Goal: Register for event/course

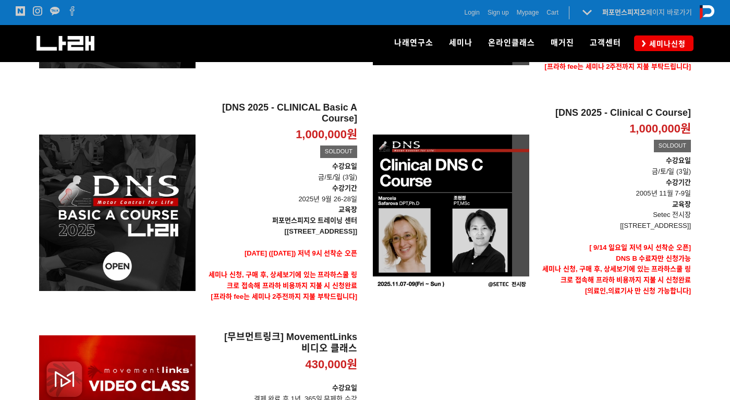
scroll to position [365, 0]
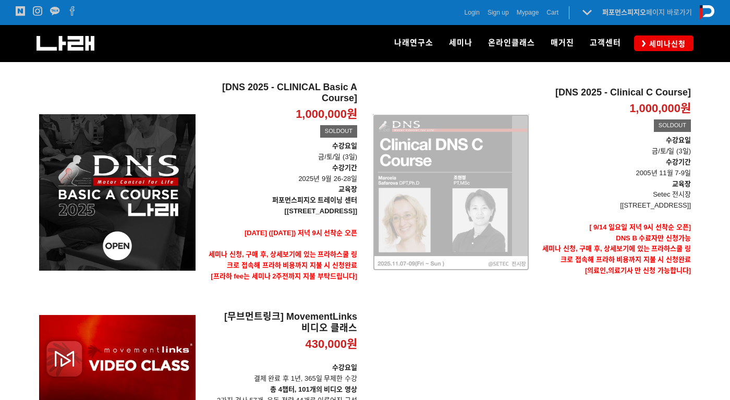
click at [476, 229] on div "[DNS 2025 - Clinical C Course] 1,000,000원 TIME SALE SOLDOUT" at bounding box center [451, 192] width 156 height 222
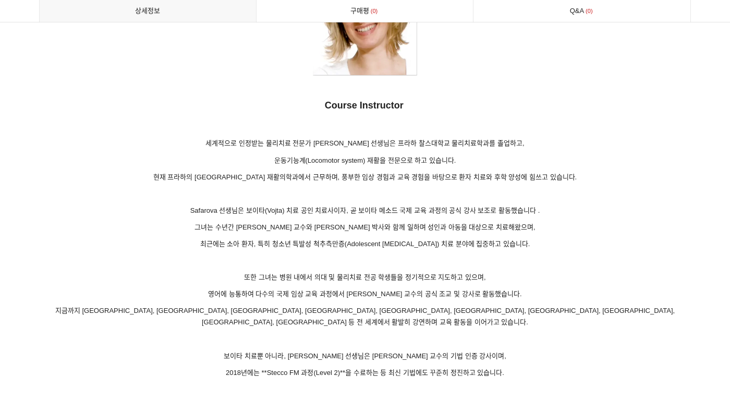
scroll to position [5837, 0]
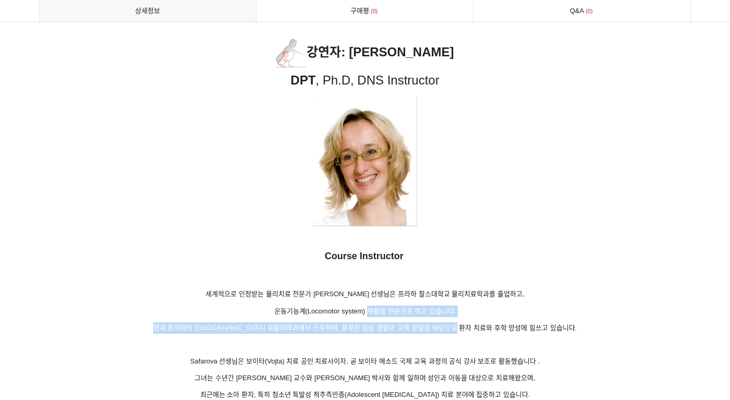
drag, startPoint x: 412, startPoint y: 295, endPoint x: 500, endPoint y: 311, distance: 89.5
click at [500, 322] on p "현재 프라하의 모톨대학교병원 재활의학과에서 근무하며, 풍부한 임상 경험과 교육 경험을 바탕으로 환자 치료와 후학 양성에 힘쓰고 있습니다." at bounding box center [364, 327] width 651 height 11
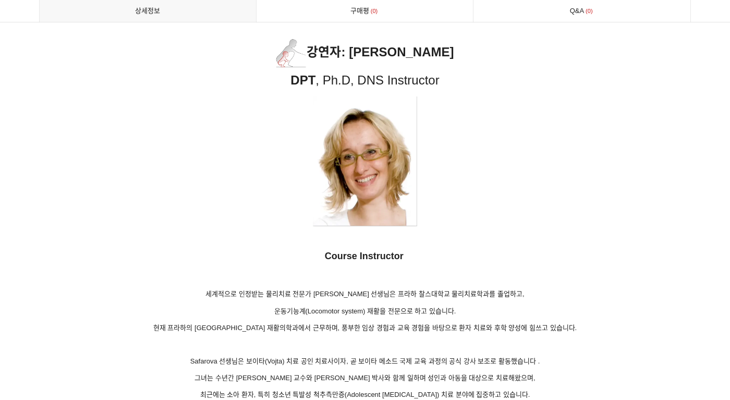
click at [524, 269] on p at bounding box center [364, 276] width 651 height 14
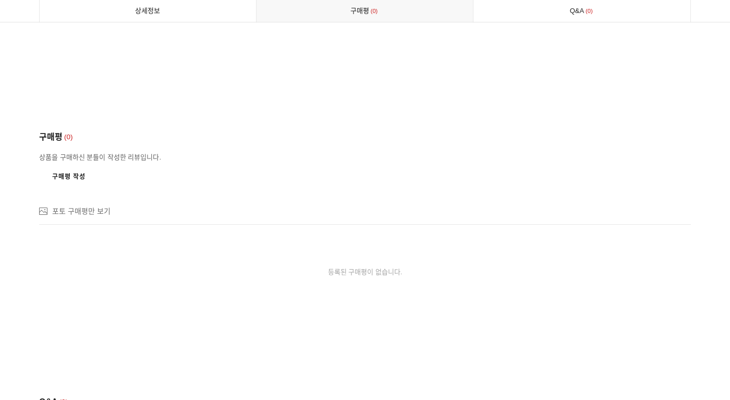
scroll to position [7297, 0]
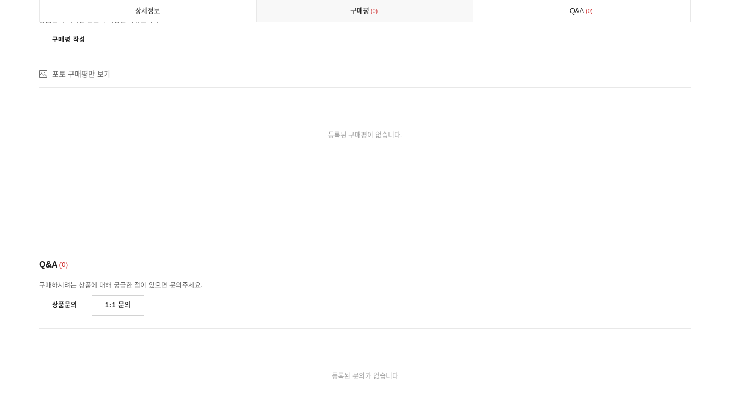
click at [74, 295] on link "상품문의" at bounding box center [64, 305] width 51 height 20
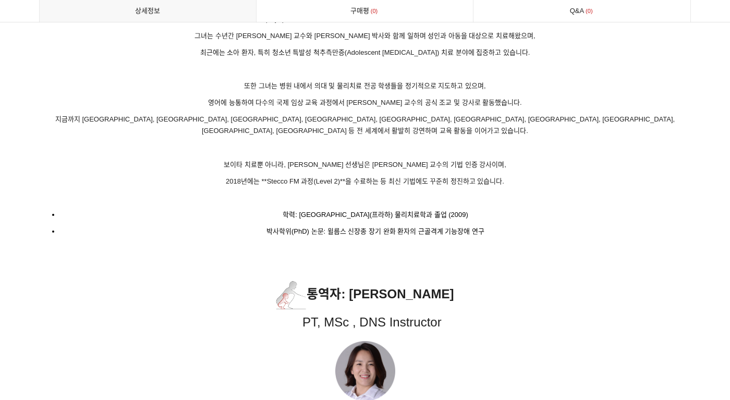
scroll to position [5942, 0]
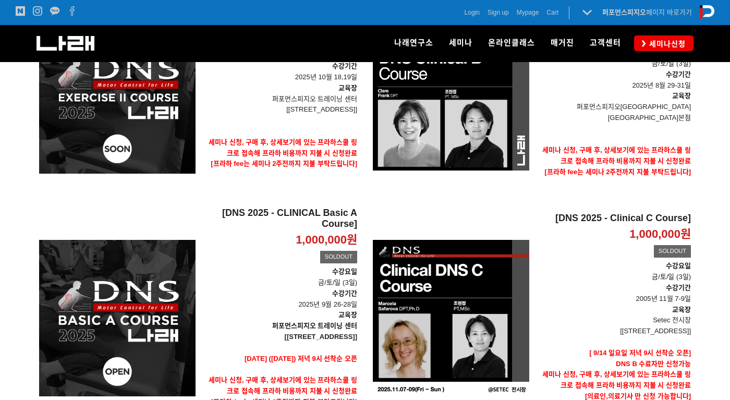
scroll to position [261, 0]
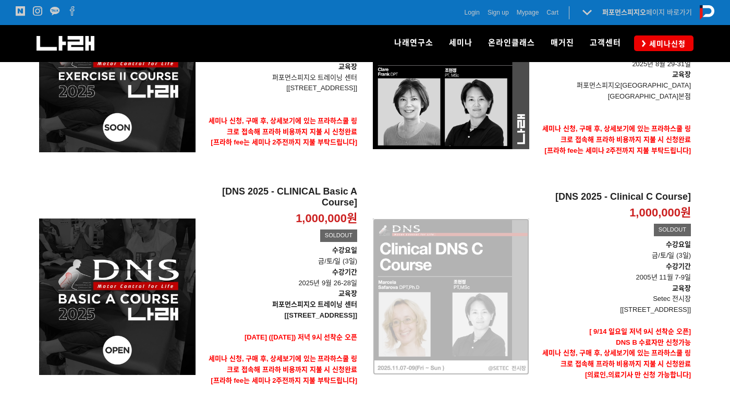
click at [476, 320] on div "[DNS 2025 - Clinical C Course] 1,000,000원 TIME SALE SOLDOUT" at bounding box center [451, 297] width 156 height 222
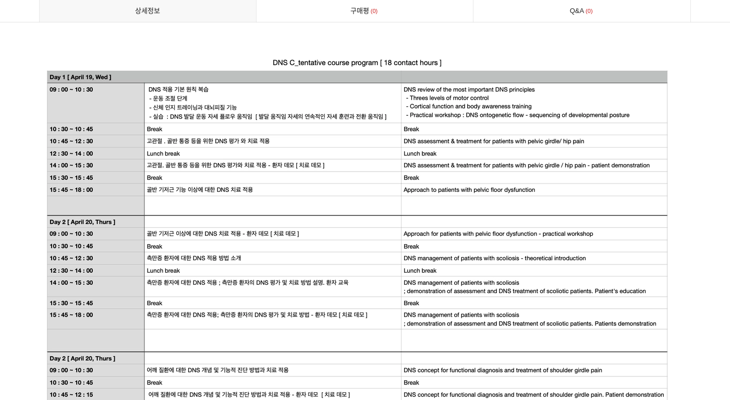
scroll to position [2085, 0]
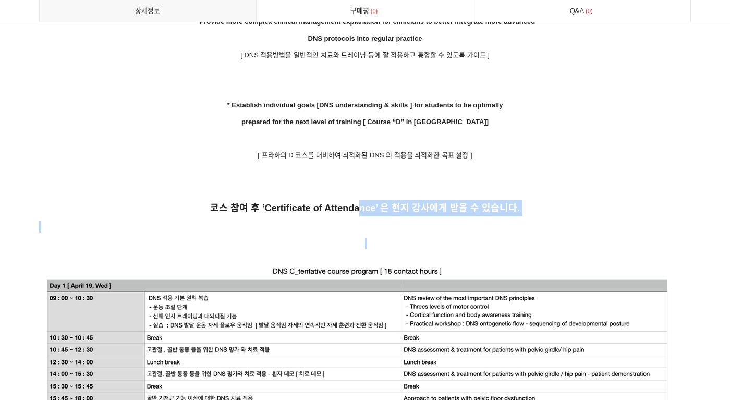
drag, startPoint x: 361, startPoint y: 194, endPoint x: 495, endPoint y: 236, distance: 140.3
drag, startPoint x: 495, startPoint y: 236, endPoint x: 527, endPoint y: 242, distance: 32.9
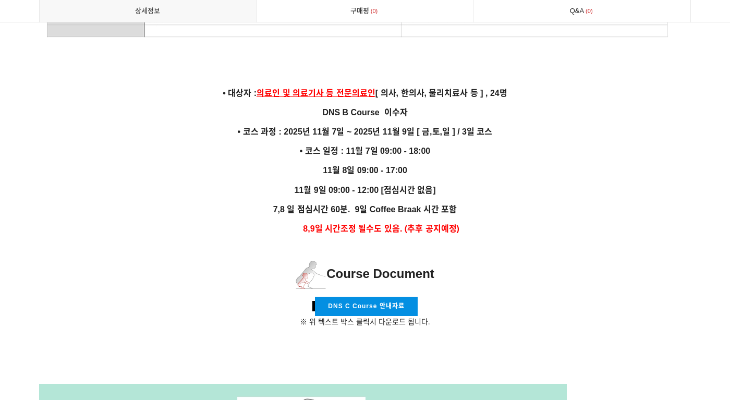
scroll to position [2710, 0]
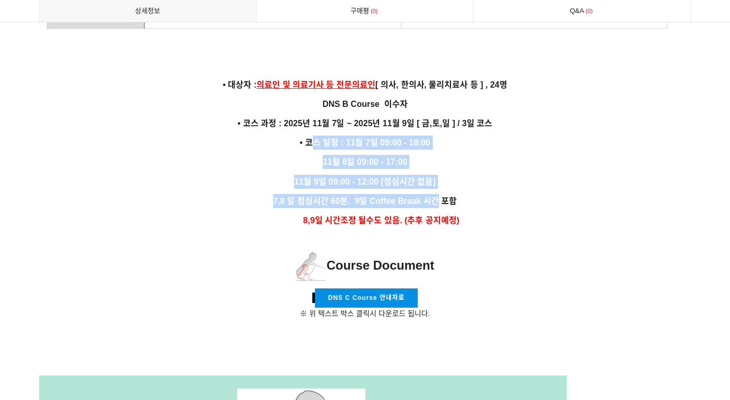
drag, startPoint x: 351, startPoint y: 168, endPoint x: 383, endPoint y: 199, distance: 45.0
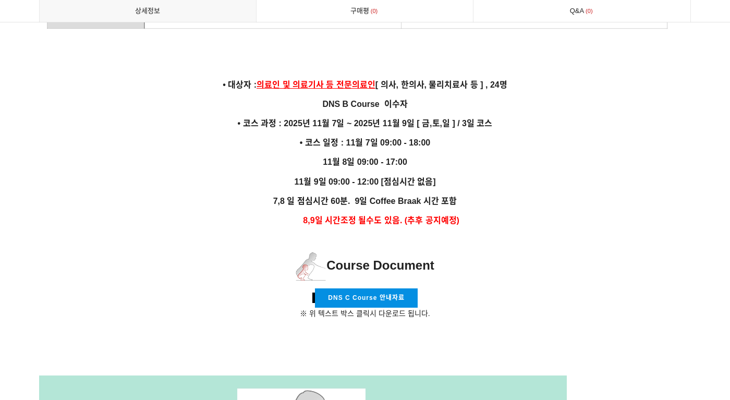
drag, startPoint x: 383, startPoint y: 199, endPoint x: 481, endPoint y: 210, distance: 98.5
click at [481, 213] on p "8,9일 시간조정 될수도 있음. (추후 공지예정)" at bounding box center [364, 220] width 651 height 14
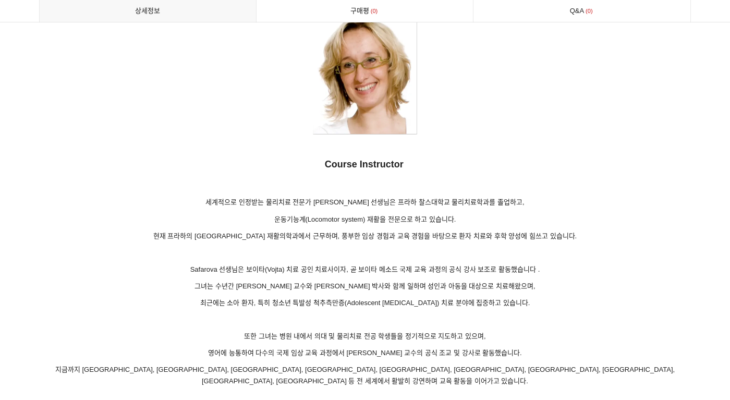
scroll to position [5942, 0]
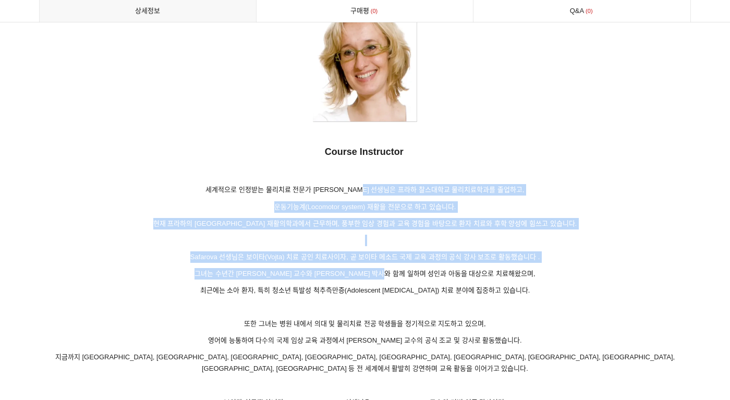
drag, startPoint x: 368, startPoint y: 175, endPoint x: 415, endPoint y: 253, distance: 90.9
click at [415, 268] on p "그녀는 수년간 Kolar 교수와 Kobesova 박사와 함께 일하며 성인과 아동을 대상으로 치료해왔으며," at bounding box center [364, 273] width 651 height 11
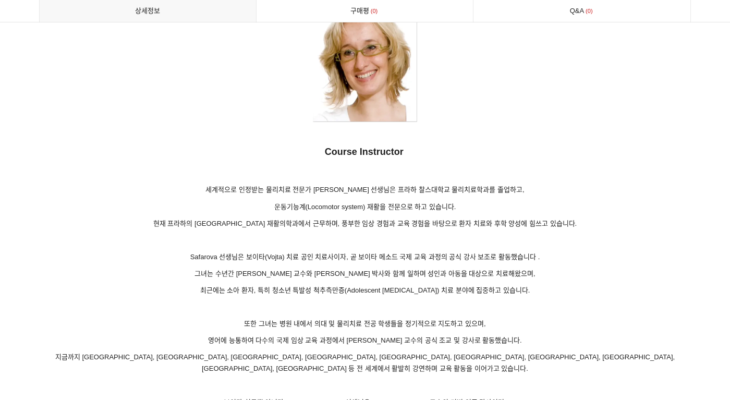
click at [525, 285] on p "최근에는 소아 환자, 특히 청소년 특발성 척추측만증(Adolescent [MEDICAL_DATA]) 치료 분야에 집중하고 있습니다." at bounding box center [364, 290] width 651 height 11
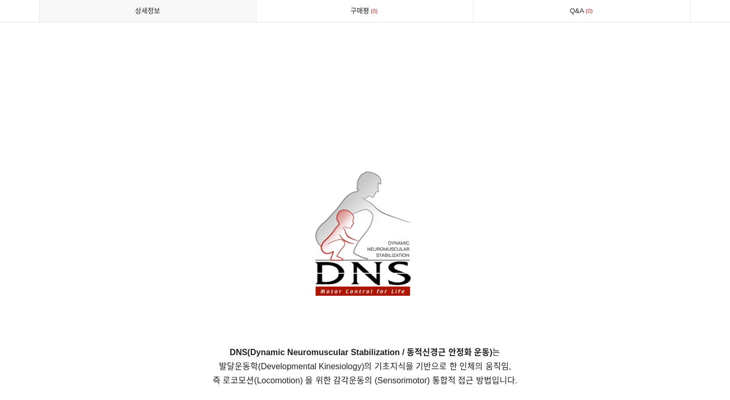
scroll to position [0, 0]
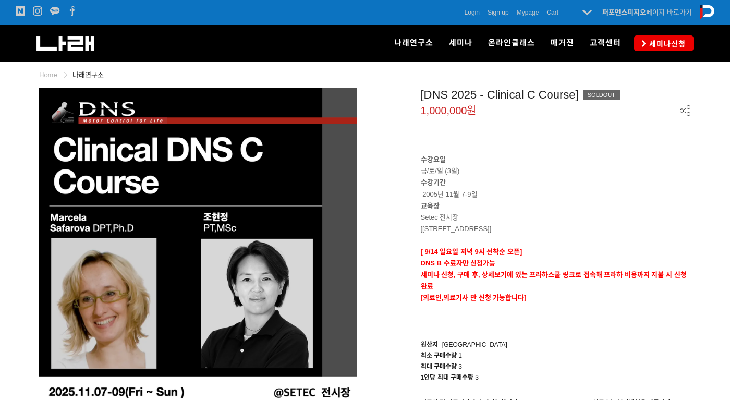
drag, startPoint x: 509, startPoint y: 131, endPoint x: 328, endPoint y: -42, distance: 251.0
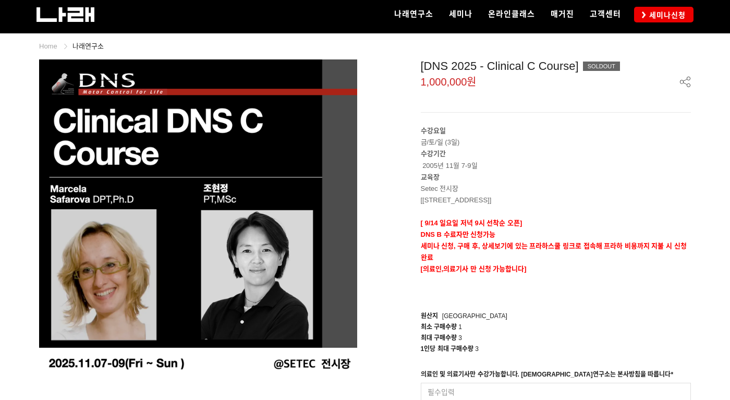
scroll to position [52, 0]
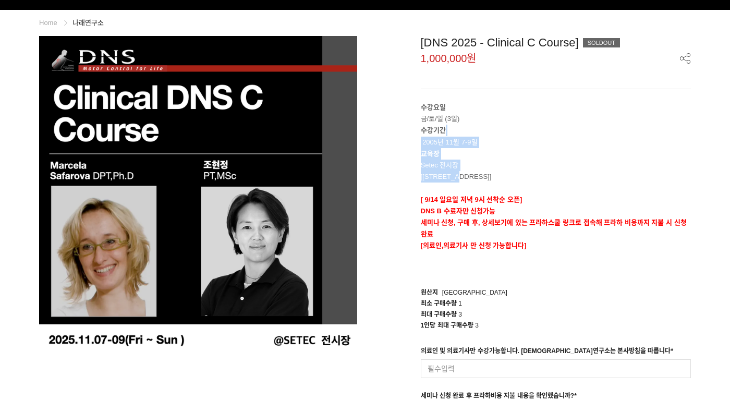
drag, startPoint x: 446, startPoint y: 136, endPoint x: 473, endPoint y: 179, distance: 51.3
click at [473, 179] on div "수강요일 금/토/일 (3일) 수강기간 2005년 11월 7-9일 교육장 Setec 전시장 [서울 강남구 남부순환로 3104 SETEC] [ 9…" at bounding box center [556, 188] width 270 height 173
drag, startPoint x: 473, startPoint y: 179, endPoint x: 559, endPoint y: 190, distance: 86.2
click at [559, 190] on p at bounding box center [556, 187] width 270 height 11
drag, startPoint x: 424, startPoint y: 131, endPoint x: 485, endPoint y: 156, distance: 65.4
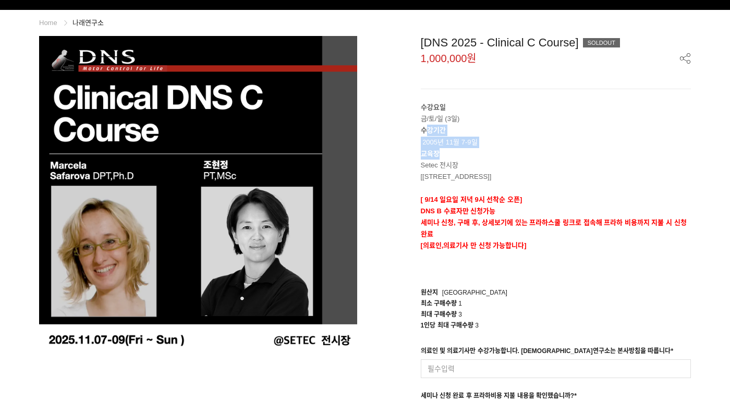
click at [485, 156] on div "수강요일 금/토/일 (3일) 수강기간 2005년 11월 7-9일 교육장 Setec 전시장 [서울 강남구 남부순환로 3104 SETEC] [ 9…" at bounding box center [556, 188] width 270 height 173
drag, startPoint x: 485, startPoint y: 156, endPoint x: 533, endPoint y: 176, distance: 51.9
click at [533, 176] on p "[[STREET_ADDRESS]]" at bounding box center [556, 176] width 270 height 11
drag, startPoint x: 481, startPoint y: 135, endPoint x: 497, endPoint y: 152, distance: 23.2
click at [497, 152] on div "수강요일 금/토/일 (3일) 수강기간 2005년 11월 7-9일 교육장 Setec 전시장 [서울 강남구 남부순환로 3104 SETEC] [ 9…" at bounding box center [556, 188] width 270 height 173
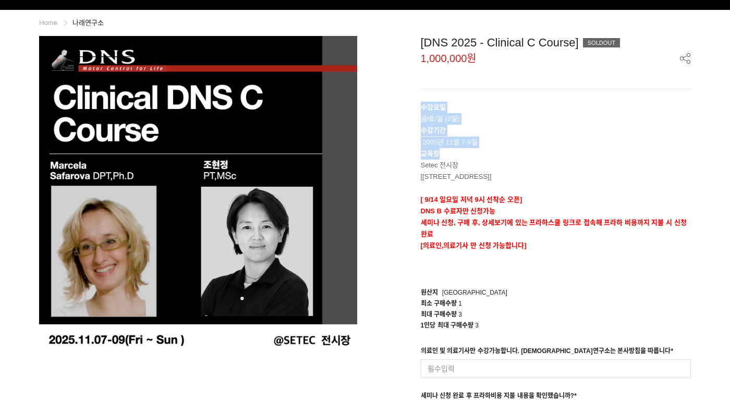
click at [499, 153] on p "교육장" at bounding box center [556, 153] width 270 height 11
click at [525, 180] on p "[[STREET_ADDRESS]]" at bounding box center [556, 176] width 270 height 11
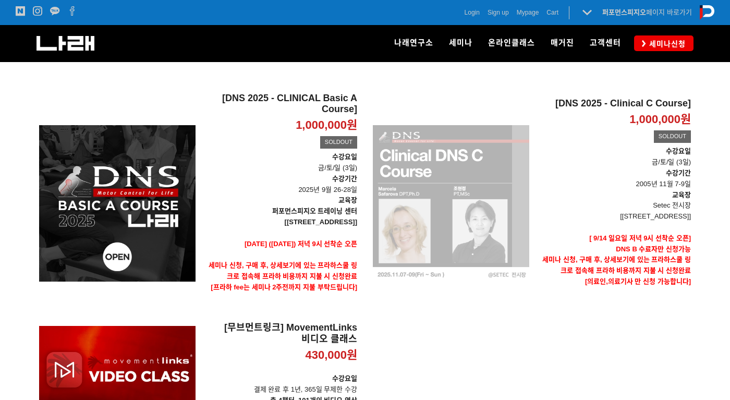
scroll to position [406, 0]
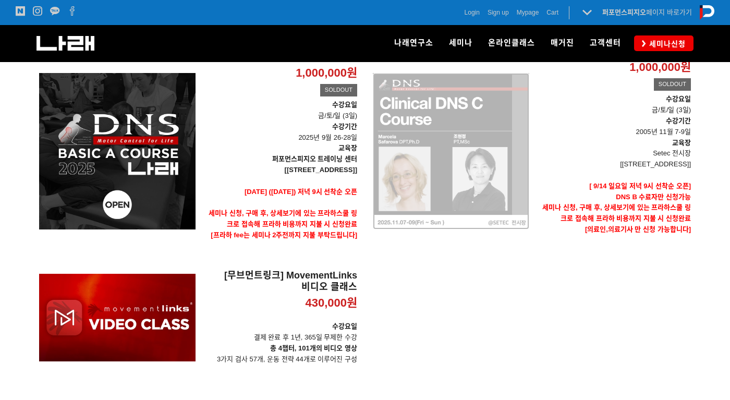
click at [474, 207] on div "[DNS 2025 - Clinical C Course] 1,000,000원 TIME SALE SOLDOUT" at bounding box center [451, 151] width 156 height 222
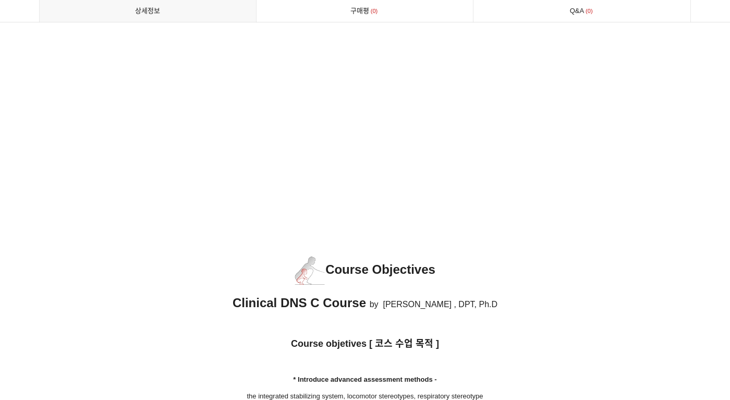
scroll to position [1564, 0]
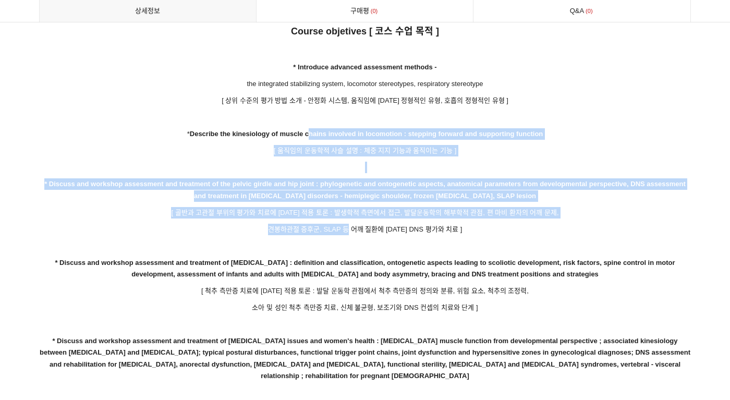
drag, startPoint x: 309, startPoint y: 109, endPoint x: 365, endPoint y: 229, distance: 132.4
click at [365, 240] on p at bounding box center [364, 245] width 651 height 11
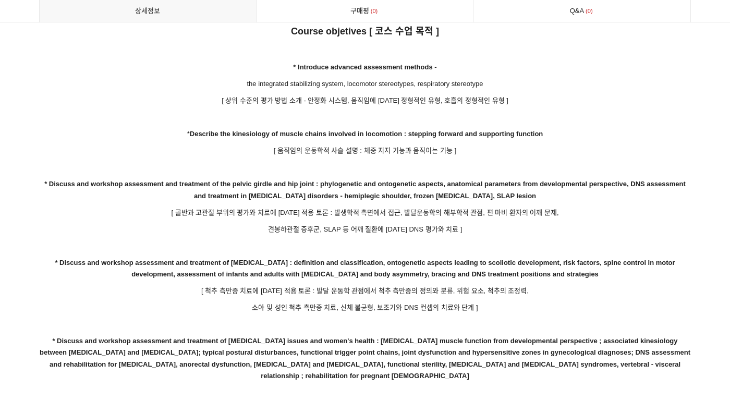
click at [383, 260] on strong "* Discuss and workshop assessment and treatment of scoliosis : definition and c…" at bounding box center [365, 268] width 620 height 19
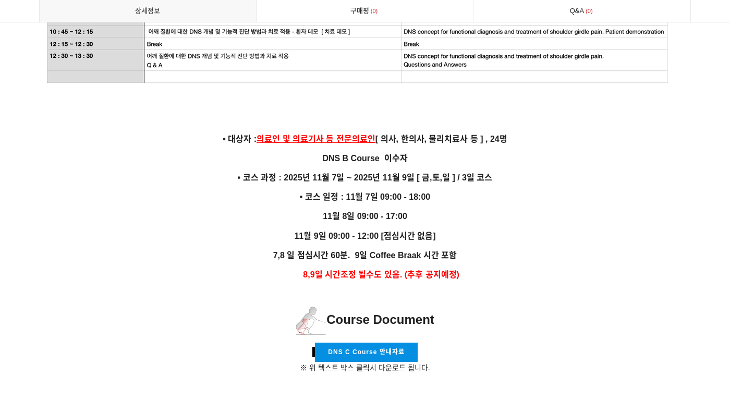
scroll to position [2710, 0]
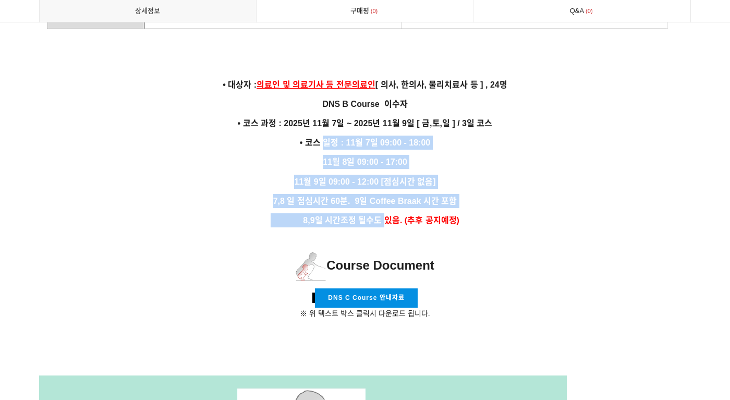
drag, startPoint x: 323, startPoint y: 120, endPoint x: 372, endPoint y: 213, distance: 104.5
drag, startPoint x: 372, startPoint y: 213, endPoint x: 481, endPoint y: 220, distance: 109.2
click at [481, 232] on p at bounding box center [364, 237] width 651 height 11
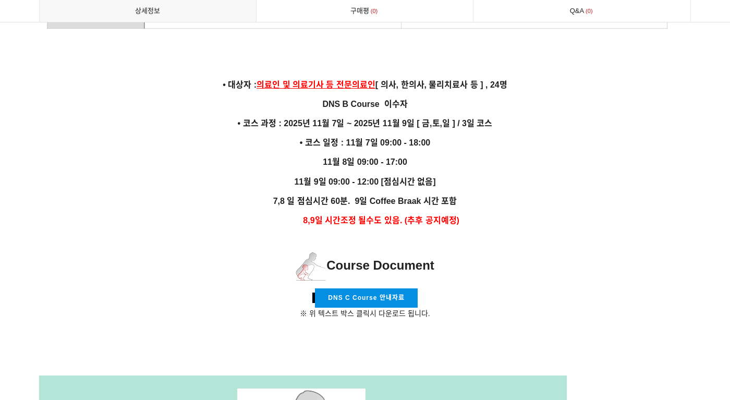
drag, startPoint x: 417, startPoint y: 158, endPoint x: 268, endPoint y: 53, distance: 182.1
drag, startPoint x: 268, startPoint y: 53, endPoint x: 497, endPoint y: 200, distance: 271.5
click at [497, 213] on p "8,9일 시간조정 될수도 있음. (추후 공지예정)" at bounding box center [364, 220] width 651 height 14
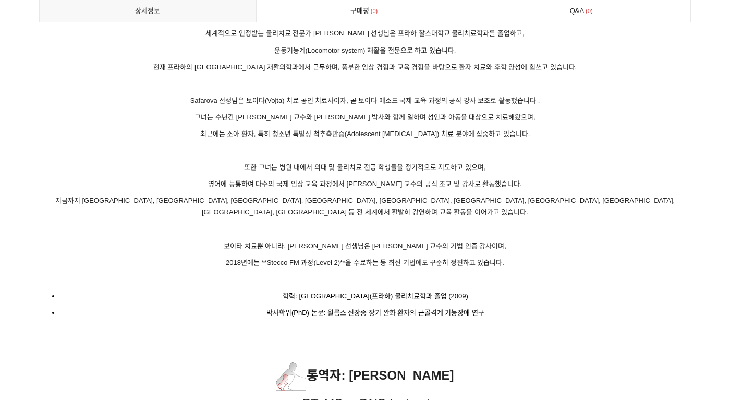
scroll to position [5889, 0]
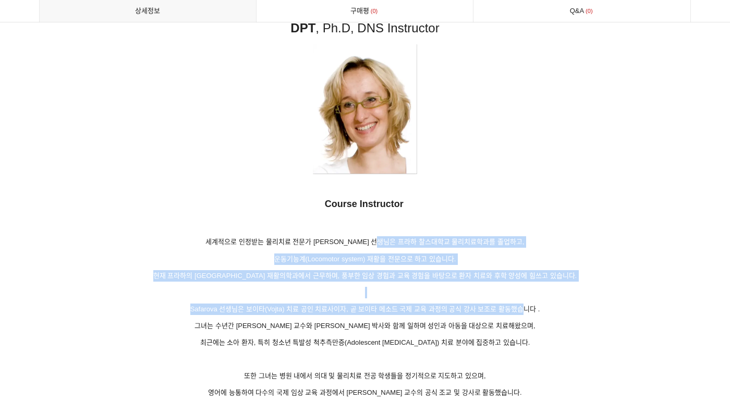
drag, startPoint x: 403, startPoint y: 241, endPoint x: 538, endPoint y: 295, distance: 145.5
drag, startPoint x: 538, startPoint y: 295, endPoint x: 565, endPoint y: 292, distance: 27.3
click at [567, 303] on p "Safarova 선생님은 보이타(Vojta) 치료 공인 치료사이자, 곧 보이타 메소드 국제 교육 과정의 공식 강사 보조로 활동했습니다 ." at bounding box center [364, 308] width 651 height 11
click at [564, 303] on p "Safarova 선생님은 보이타(Vojta) 치료 공인 치료사이자, 곧 보이타 메소드 국제 교육 과정의 공식 강사 보조로 활동했습니다 ." at bounding box center [364, 308] width 651 height 11
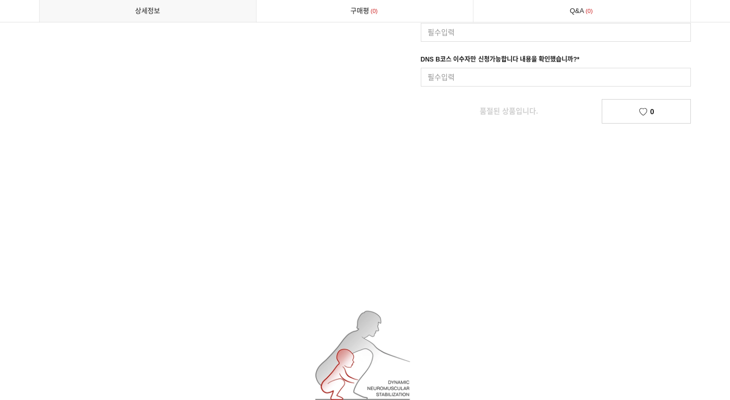
scroll to position [0, 0]
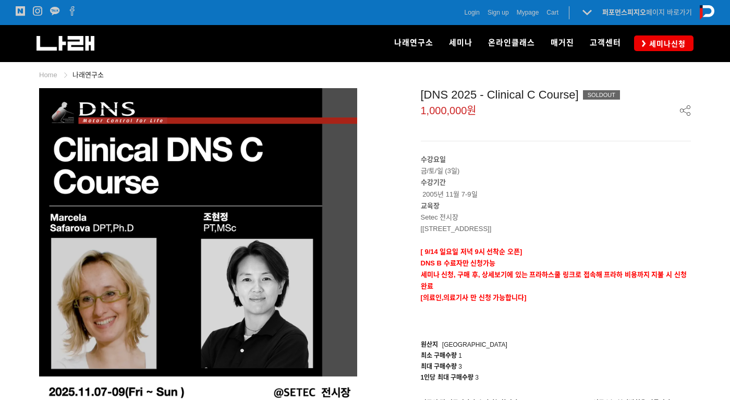
drag, startPoint x: 472, startPoint y: 117, endPoint x: 381, endPoint y: -5, distance: 152.0
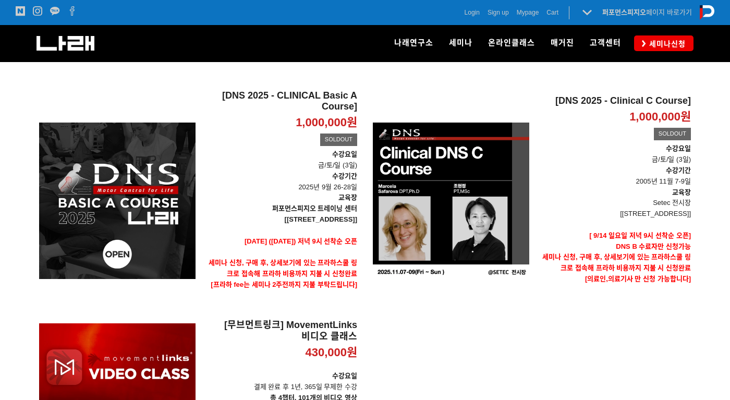
scroll to position [363, 0]
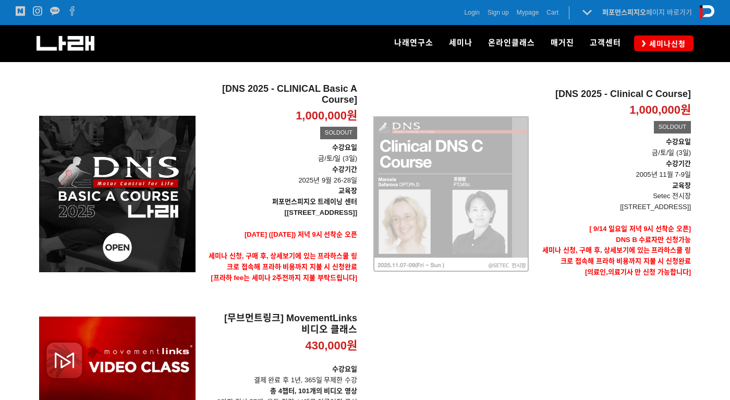
click at [470, 212] on div "[DNS 2025 - Clinical C Course] 1,000,000원 TIME SALE SOLDOUT" at bounding box center [451, 194] width 156 height 222
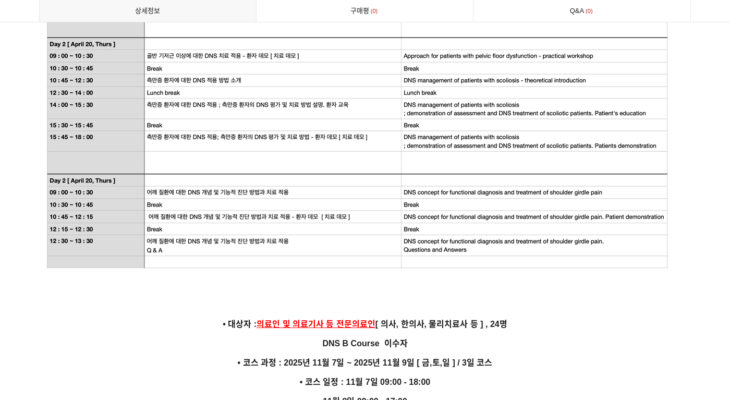
scroll to position [2658, 0]
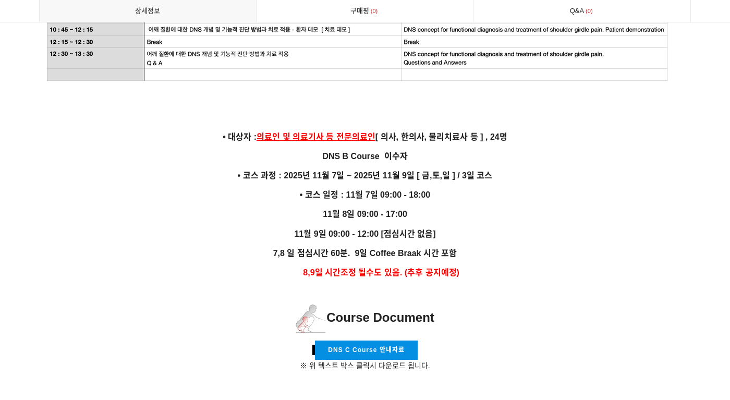
drag, startPoint x: 398, startPoint y: 155, endPoint x: 420, endPoint y: 216, distance: 65.0
click at [420, 229] on strong "11월 9일 09:00 - 12:00 [점심시간 없음]" at bounding box center [364, 233] width 141 height 9
click at [457, 249] on strong "7,8 일 점심시간 60분. 9일 Coffee Braak 시간 포함" at bounding box center [365, 253] width 184 height 9
drag, startPoint x: 497, startPoint y: 250, endPoint x: 346, endPoint y: 172, distance: 169.5
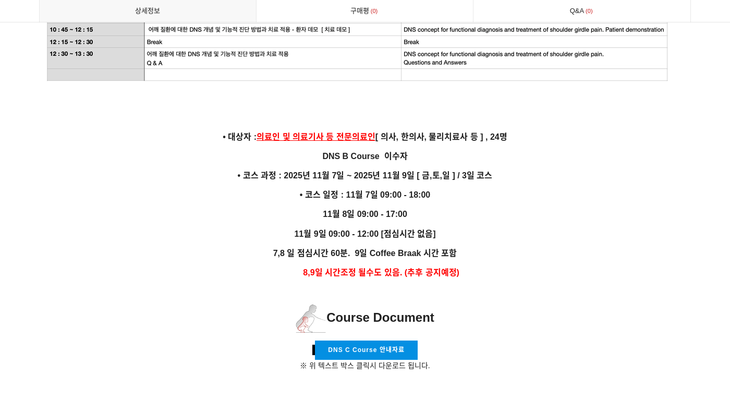
drag, startPoint x: 346, startPoint y: 172, endPoint x: 506, endPoint y: 242, distance: 174.1
click at [506, 246] on p "7,8 일 점심시간 60분. 9일 Coffee Braak 시간 포함" at bounding box center [364, 253] width 651 height 14
drag, startPoint x: 328, startPoint y: 167, endPoint x: 458, endPoint y: 255, distance: 156.8
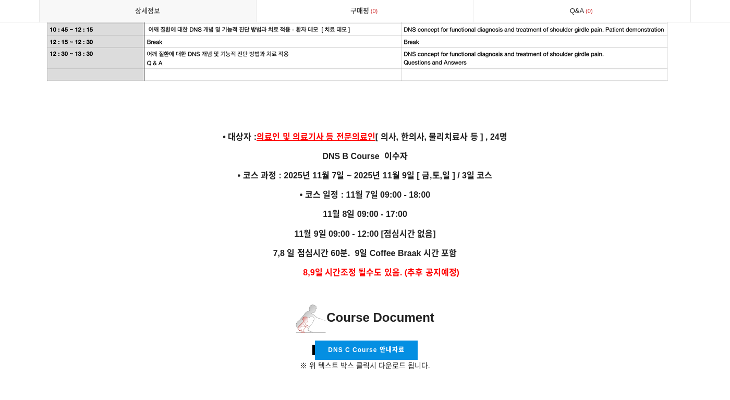
drag, startPoint x: 458, startPoint y: 255, endPoint x: 488, endPoint y: 265, distance: 32.3
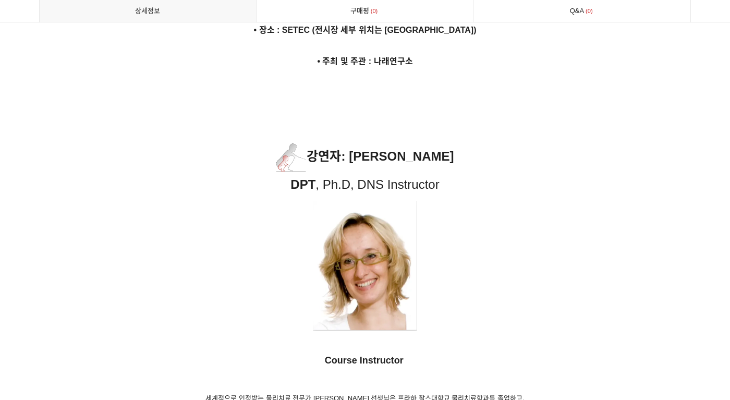
scroll to position [5577, 0]
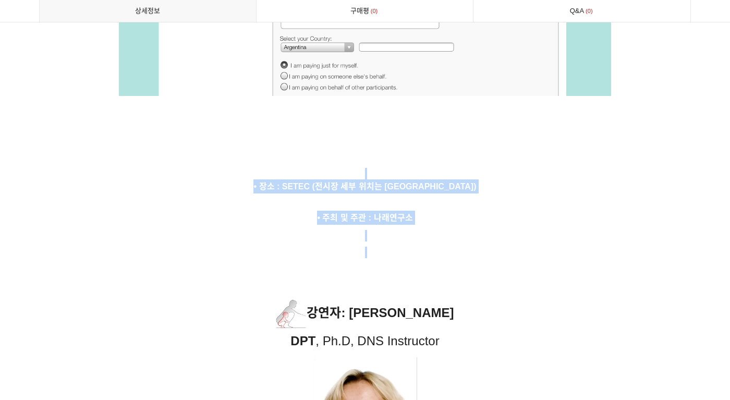
drag, startPoint x: 352, startPoint y: 174, endPoint x: 402, endPoint y: 238, distance: 81.3
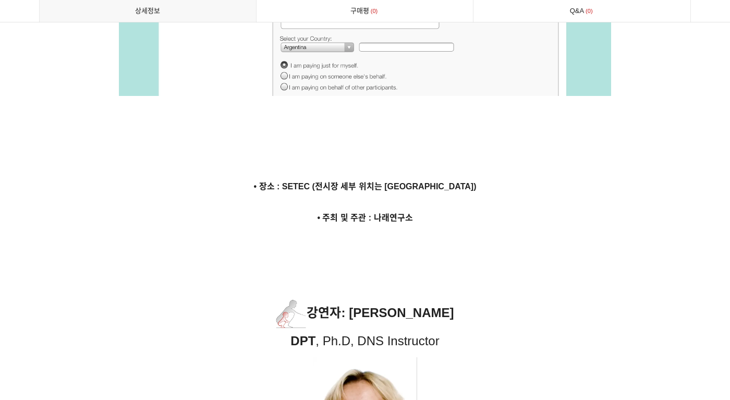
drag, startPoint x: 402, startPoint y: 238, endPoint x: 451, endPoint y: 255, distance: 51.9
click at [451, 263] on p at bounding box center [364, 268] width 651 height 11
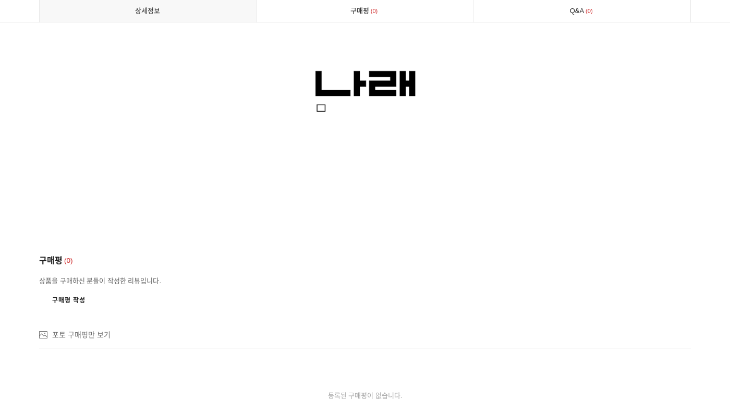
scroll to position [7349, 0]
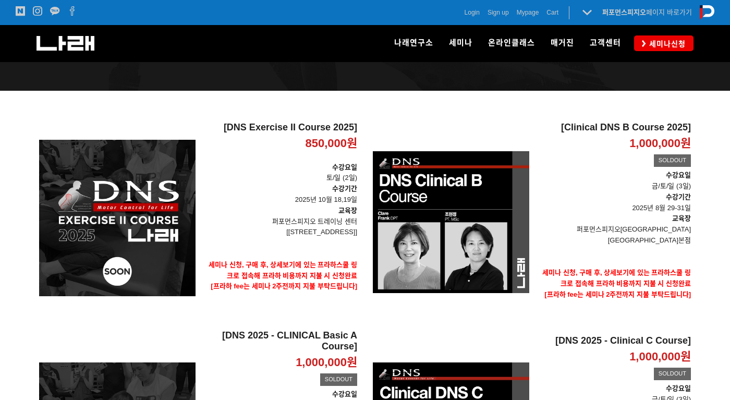
scroll to position [113, 0]
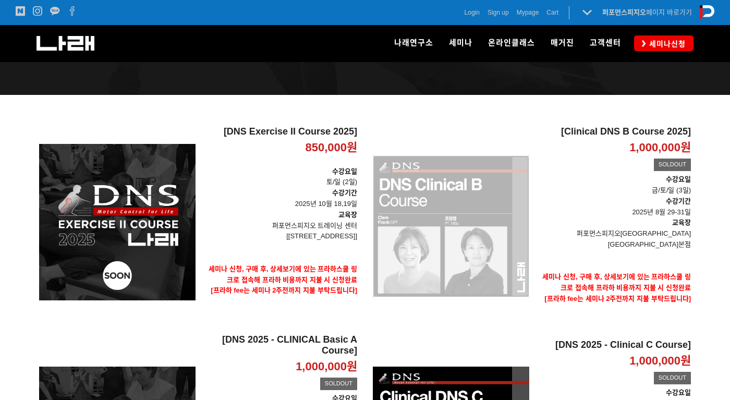
click at [450, 222] on div "[Clinical DNS B Course 2025] 1,000,000원 TIME SALE SOLDOUT" at bounding box center [451, 226] width 156 height 200
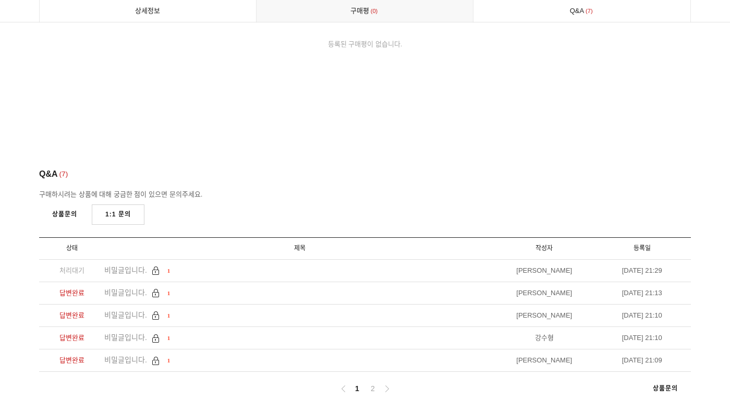
scroll to position [6984, 0]
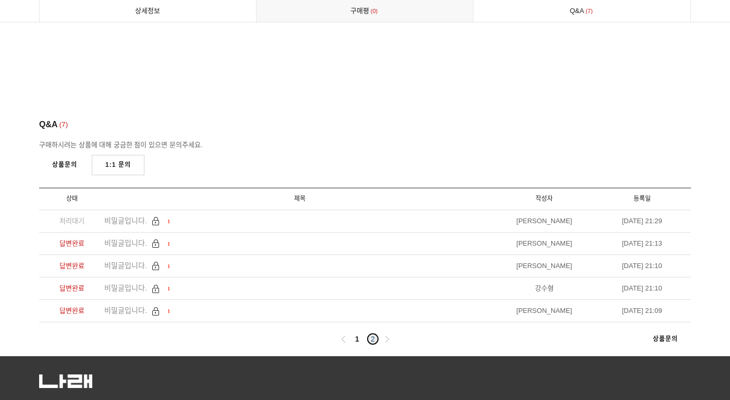
click at [377, 333] on link "2" at bounding box center [372, 339] width 13 height 13
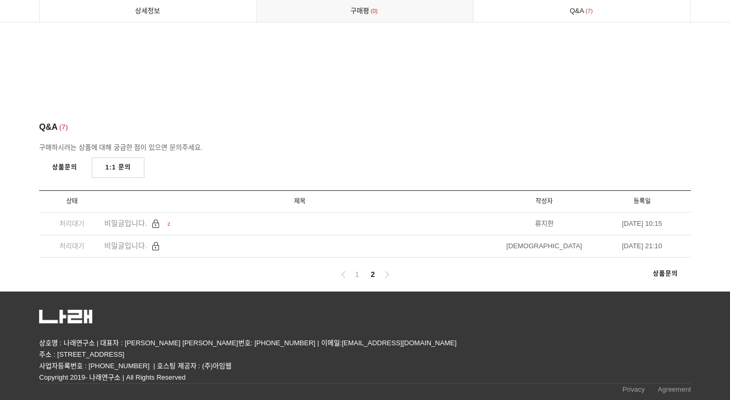
scroll to position [6927, 0]
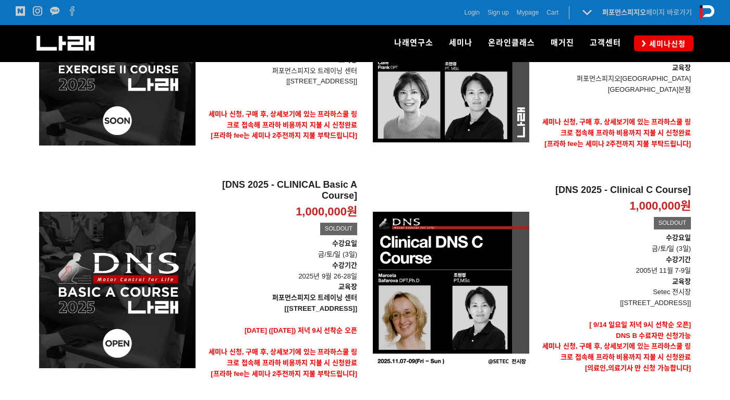
scroll to position [269, 0]
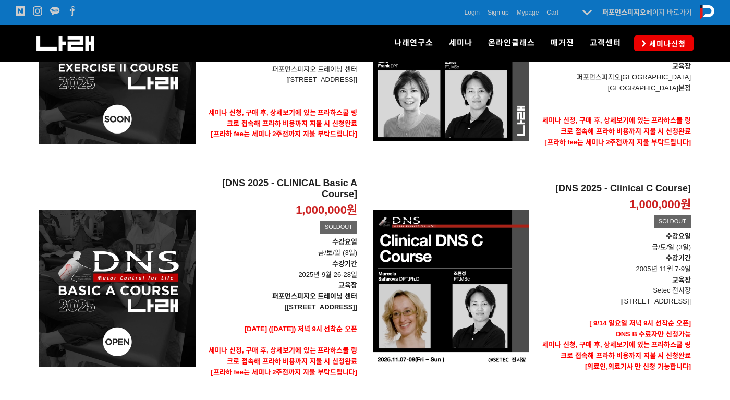
click at [706, 204] on div at bounding box center [365, 240] width 730 height 602
click at [705, 263] on div at bounding box center [365, 240] width 730 height 602
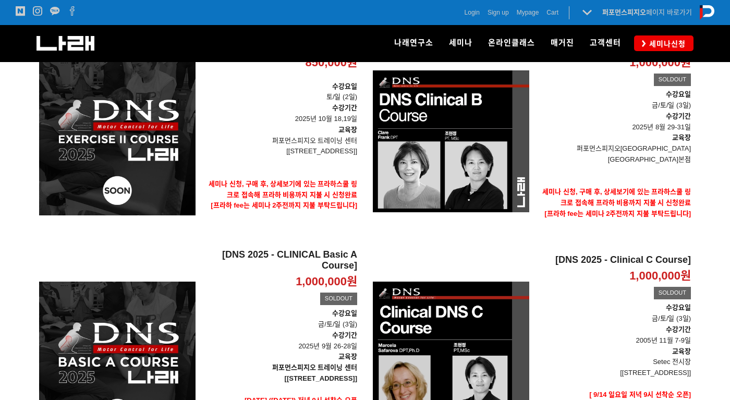
scroll to position [145, 0]
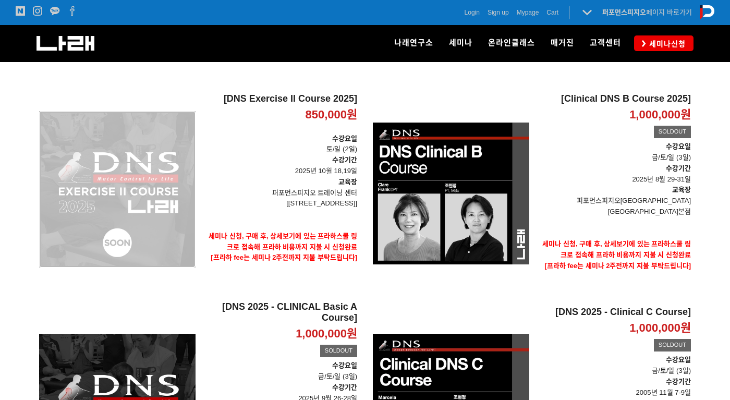
click at [79, 205] on div "[DNS Exercise II Course 2025] 850,000원 TIME SALE" at bounding box center [117, 189] width 156 height 192
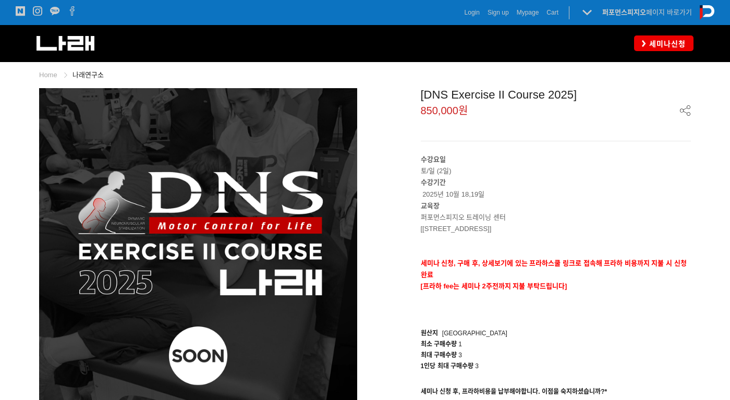
scroll to position [208, 0]
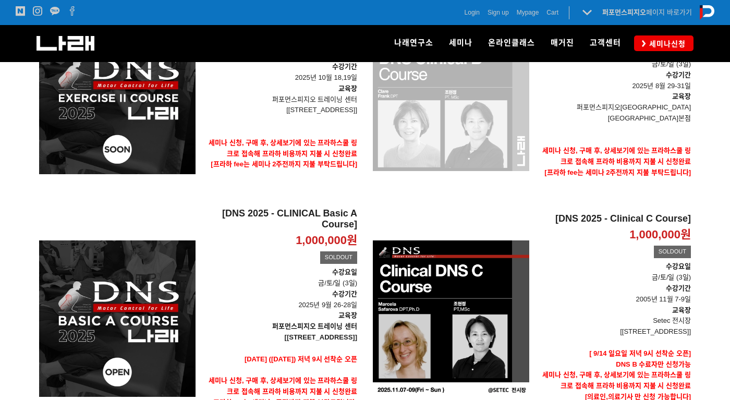
scroll to position [416, 0]
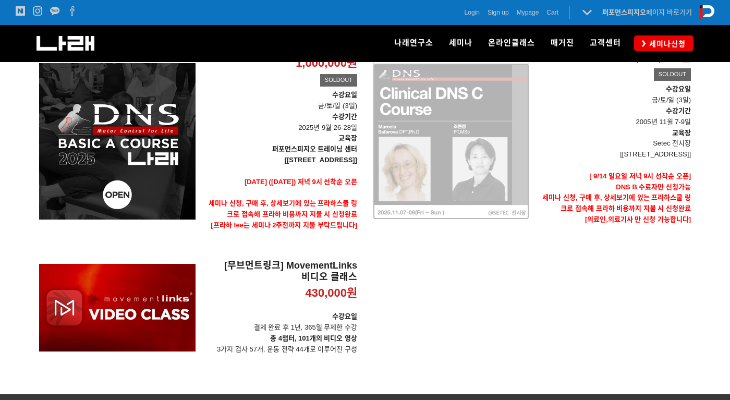
click at [430, 135] on div "[DNS 2025 - Clinical C Course] 1,000,000원 TIME SALE SOLDOUT" at bounding box center [451, 141] width 156 height 222
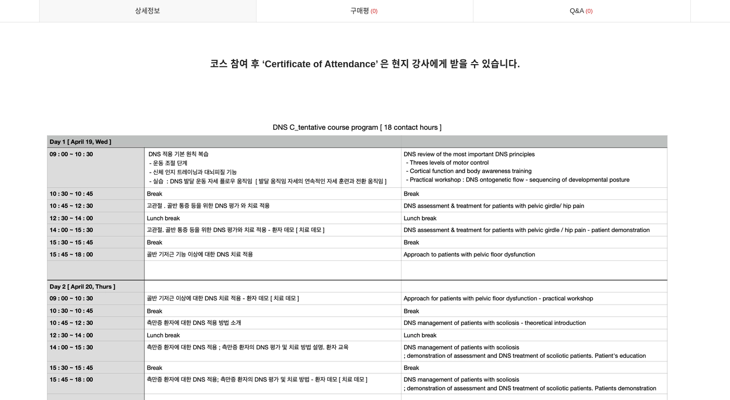
scroll to position [2397, 0]
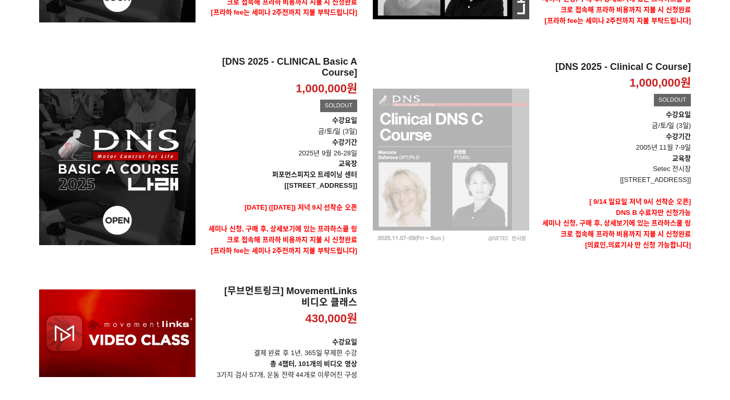
scroll to position [322, 0]
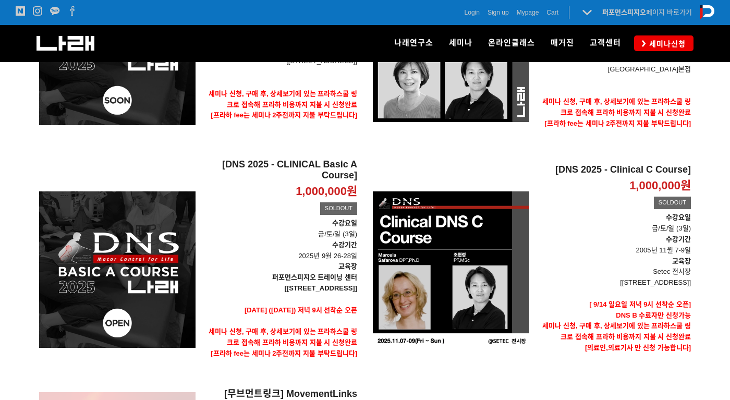
scroll to position [365, 0]
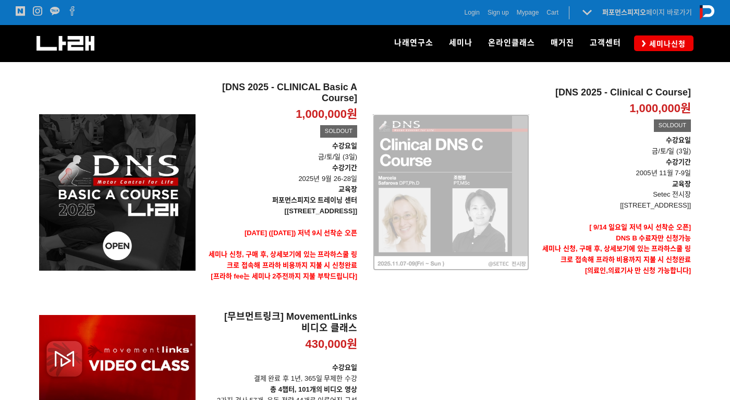
click at [486, 220] on div "[DNS 2025 - Clinical C Course] 1,000,000원 TIME SALE SOLDOUT" at bounding box center [451, 192] width 156 height 222
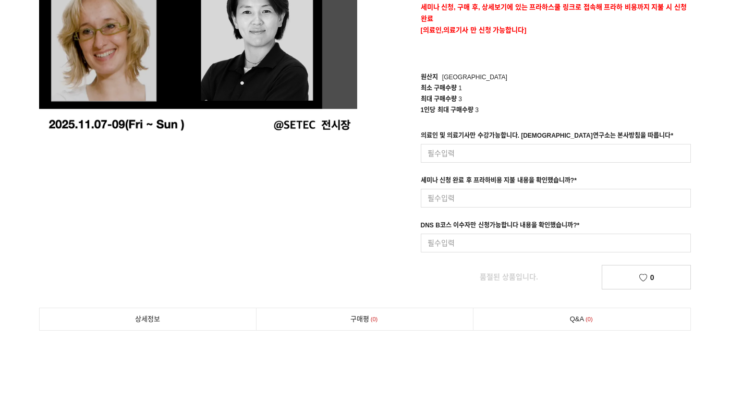
scroll to position [261, 0]
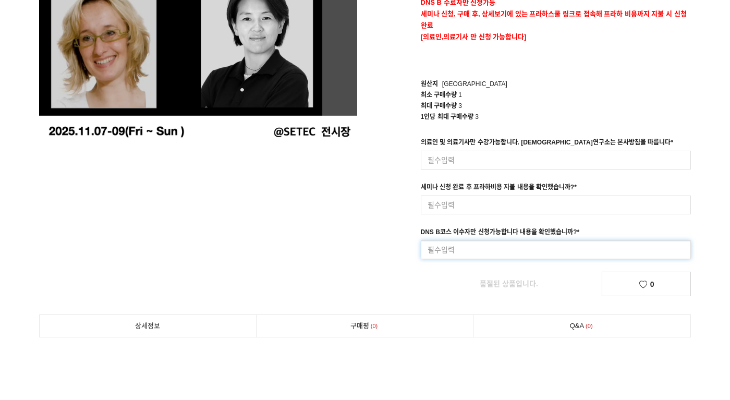
click at [544, 248] on input at bounding box center [556, 249] width 270 height 19
click at [539, 200] on input at bounding box center [556, 204] width 270 height 19
click at [523, 289] on link "품절된 상품입니다." at bounding box center [509, 283] width 177 height 23
click at [352, 245] on div "prev next 상품 이미지 [DNS 2025 - Clinical C Course] SOLDOUT 1,000,000원 수강요일 금/토/일 (…" at bounding box center [364, 58] width 667 height 476
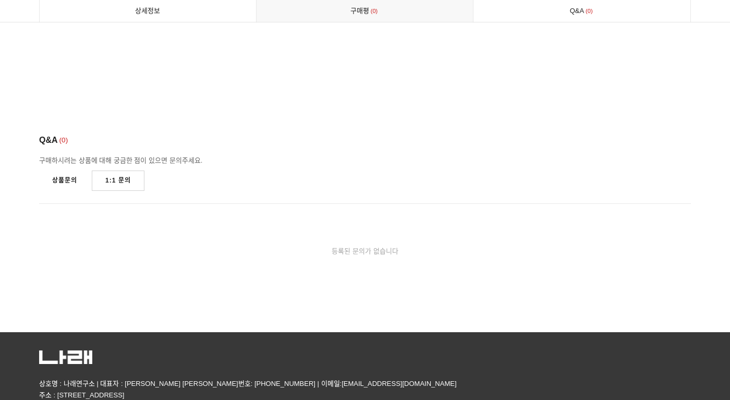
drag, startPoint x: 492, startPoint y: 212, endPoint x: 477, endPoint y: 397, distance: 185.6
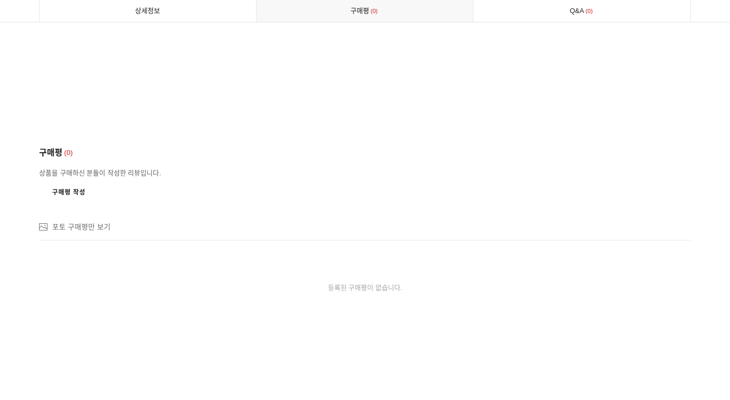
drag, startPoint x: 539, startPoint y: 255, endPoint x: 431, endPoint y: 79, distance: 206.8
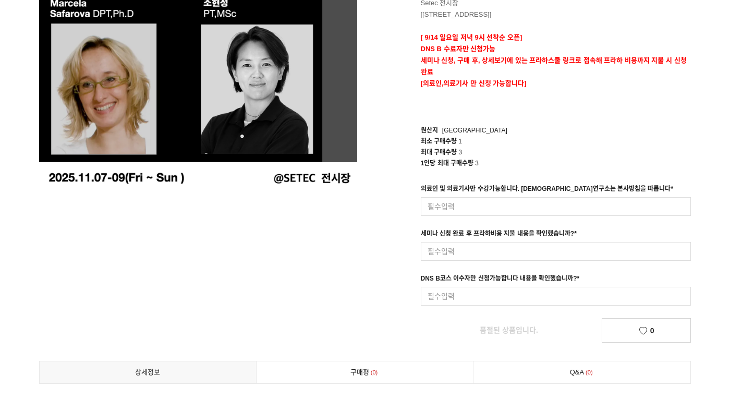
scroll to position [0, 0]
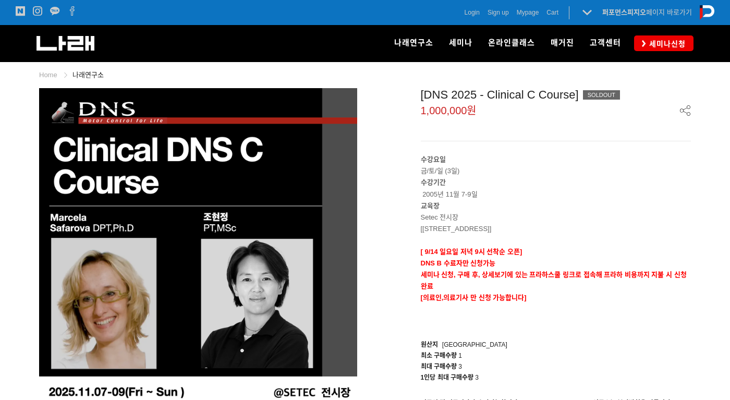
drag, startPoint x: 457, startPoint y: 259, endPoint x: 362, endPoint y: -11, distance: 285.8
click at [55, 54] on div "나래연구소" at bounding box center [183, 43] width 295 height 36
click at [58, 51] on div "나래연구소" at bounding box center [183, 43] width 295 height 36
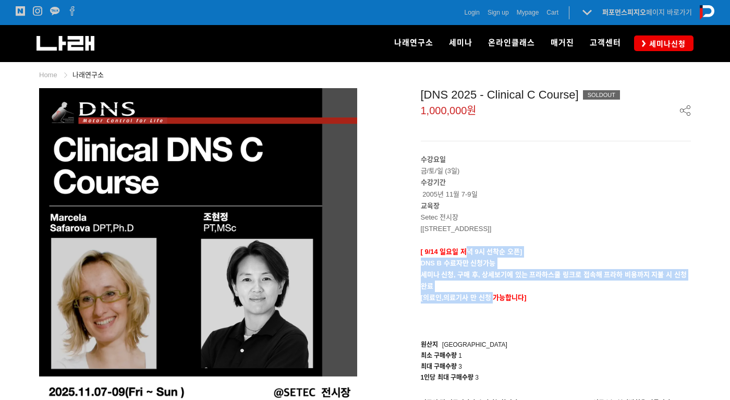
drag, startPoint x: 469, startPoint y: 256, endPoint x: 492, endPoint y: 298, distance: 47.8
click at [492, 298] on div "수강요일 금/토/일 (3일) 수강기간 2005년 11월 7-9일 교육장 Setec 전시장 [[STREET_ADDRESS] SETEC] [ [D…" at bounding box center [556, 240] width 270 height 173
click at [492, 298] on strong "[의료인,의료기사 만 신청 가능합니다]" at bounding box center [474, 297] width 106 height 8
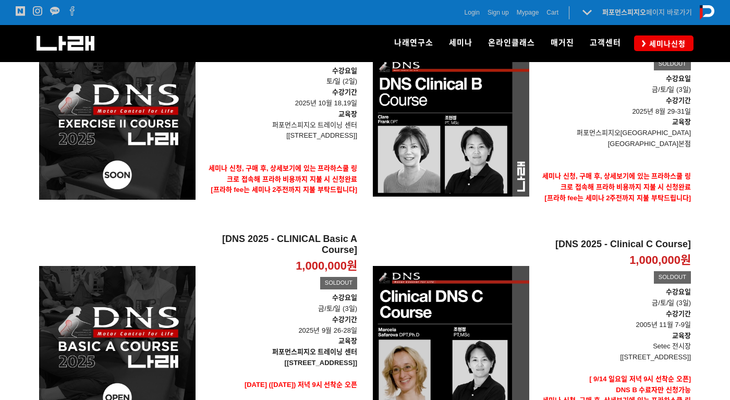
scroll to position [114, 0]
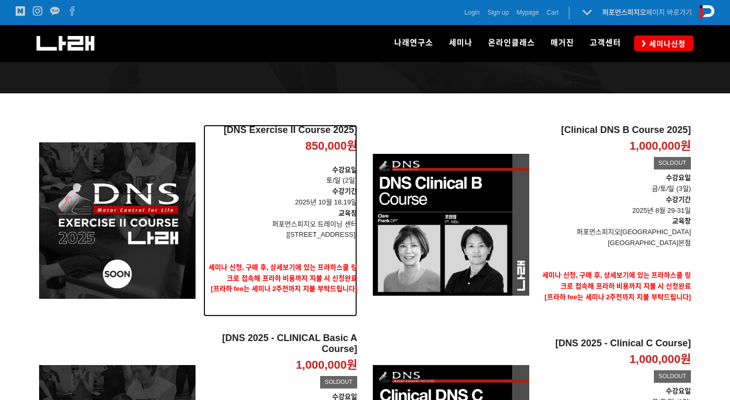
click at [330, 131] on h2 "[DNS Exercise II Course 2025]" at bounding box center [280, 130] width 154 height 11
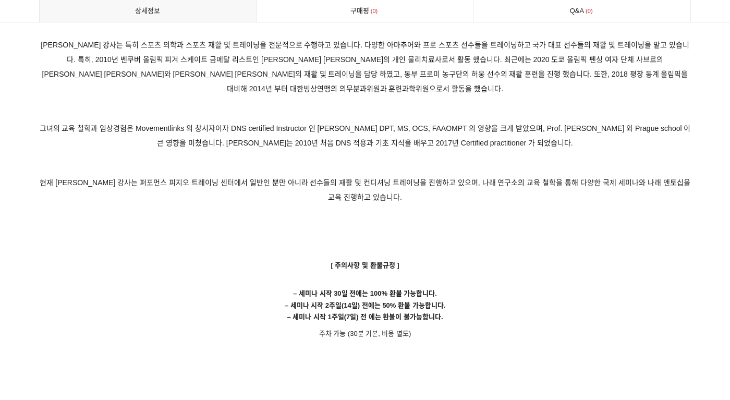
scroll to position [6046, 0]
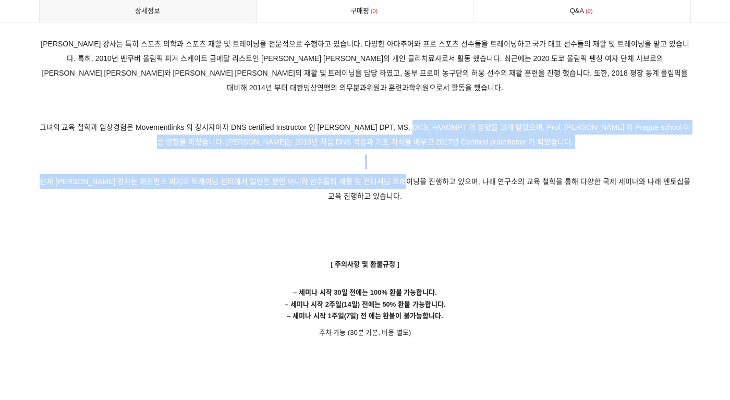
drag, startPoint x: 398, startPoint y: 94, endPoint x: 422, endPoint y: 153, distance: 63.6
click at [422, 177] on span "현재 [PERSON_NAME] 강사는 퍼포먼스 피지오 트레이닝 센터에서 일반인 뿐만 아니라 선수들의 재활 및 컨디셔닝 트레이닝을 진행하고 있으…" at bounding box center [365, 188] width 650 height 23
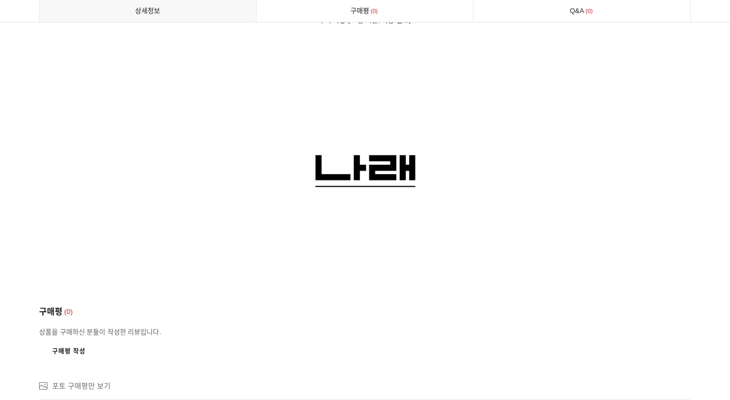
scroll to position [6306, 0]
